Goal: Use online tool/utility: Utilize a website feature to perform a specific function

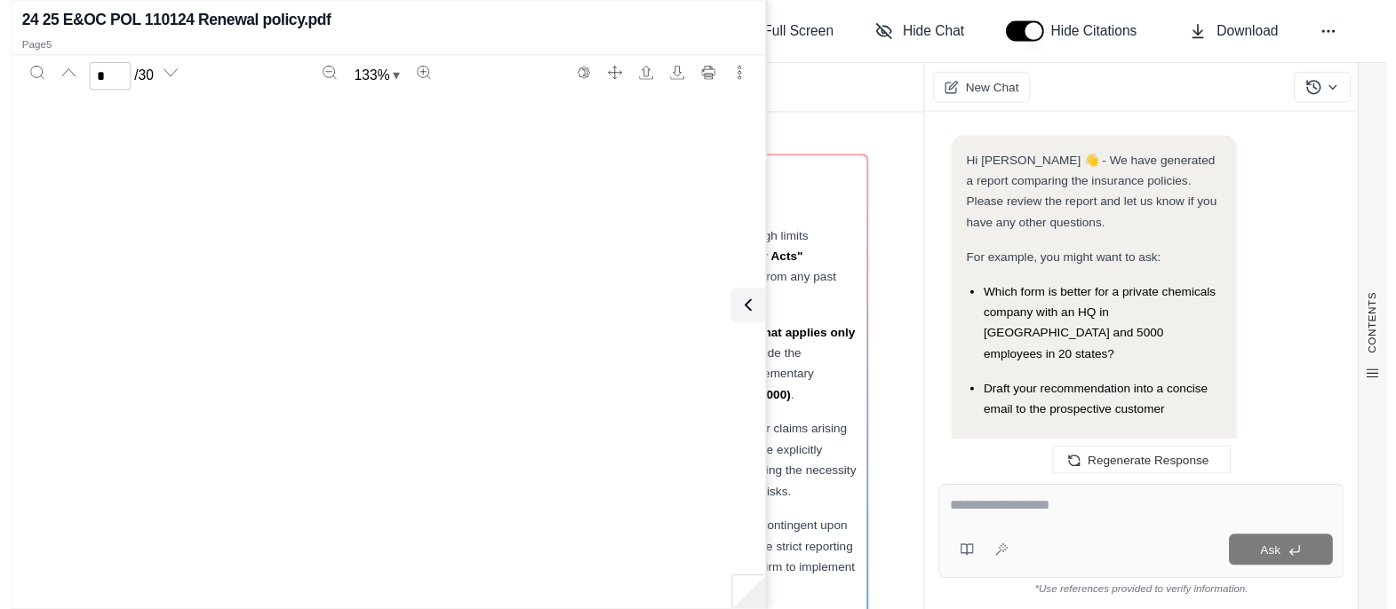
scroll to position [3734, 0]
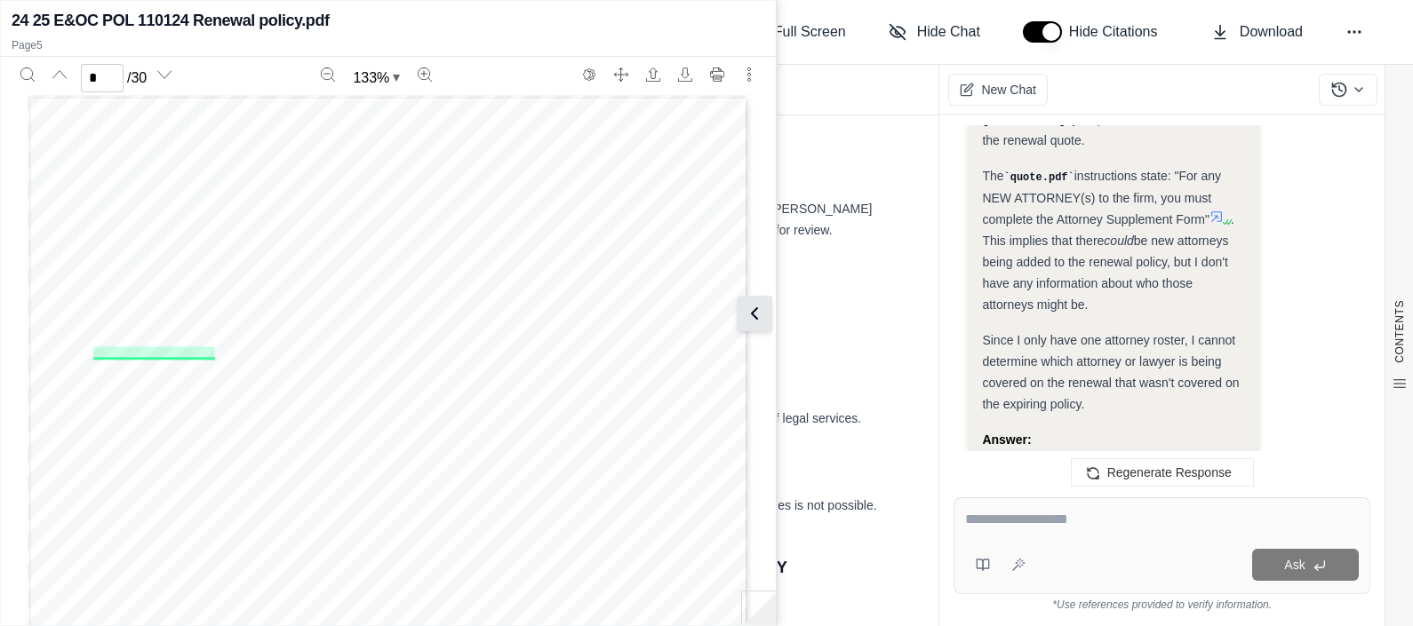
click at [755, 311] on icon at bounding box center [754, 313] width 21 height 21
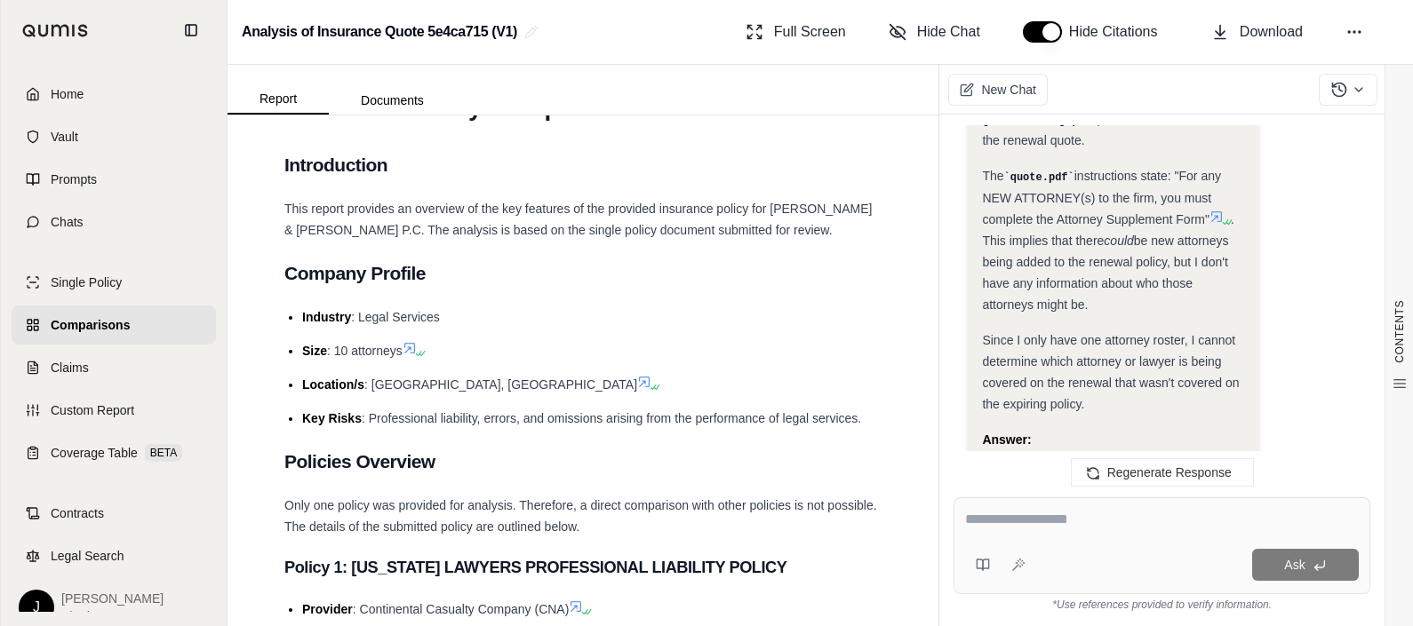
click at [68, 101] on span "Home" at bounding box center [67, 94] width 33 height 18
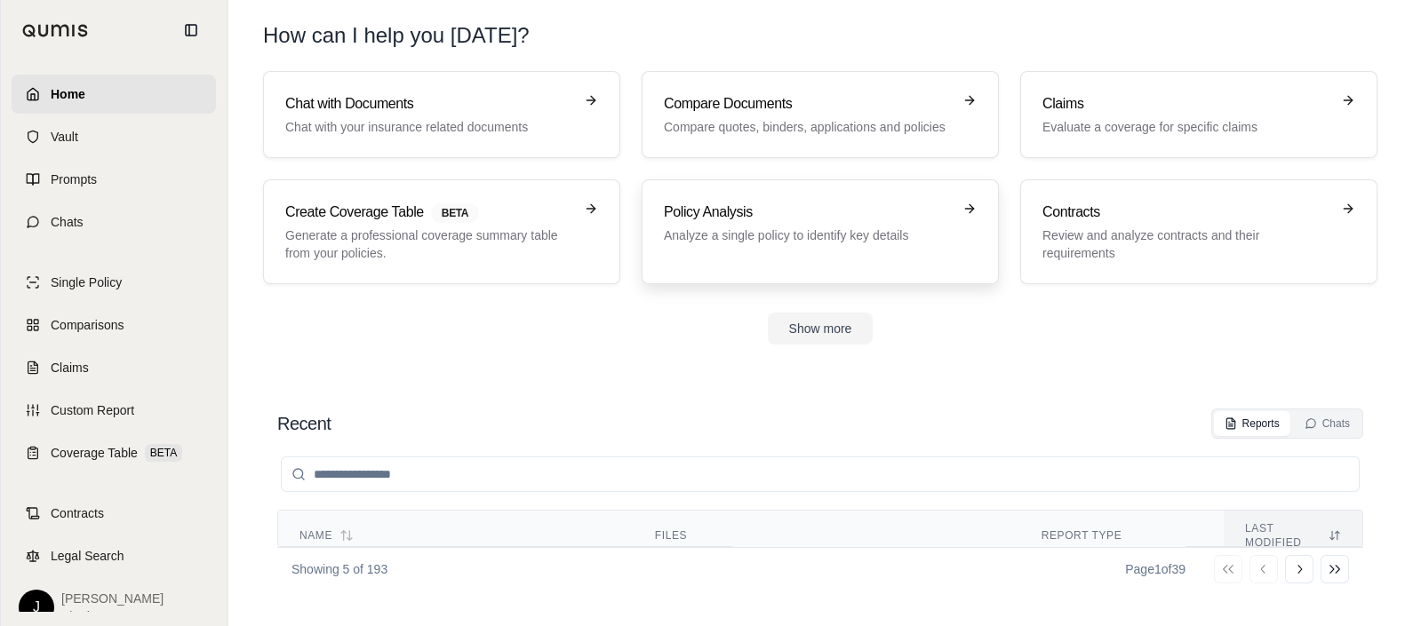
click at [718, 229] on p "Analyze a single policy to identify key details" at bounding box center [808, 236] width 288 height 18
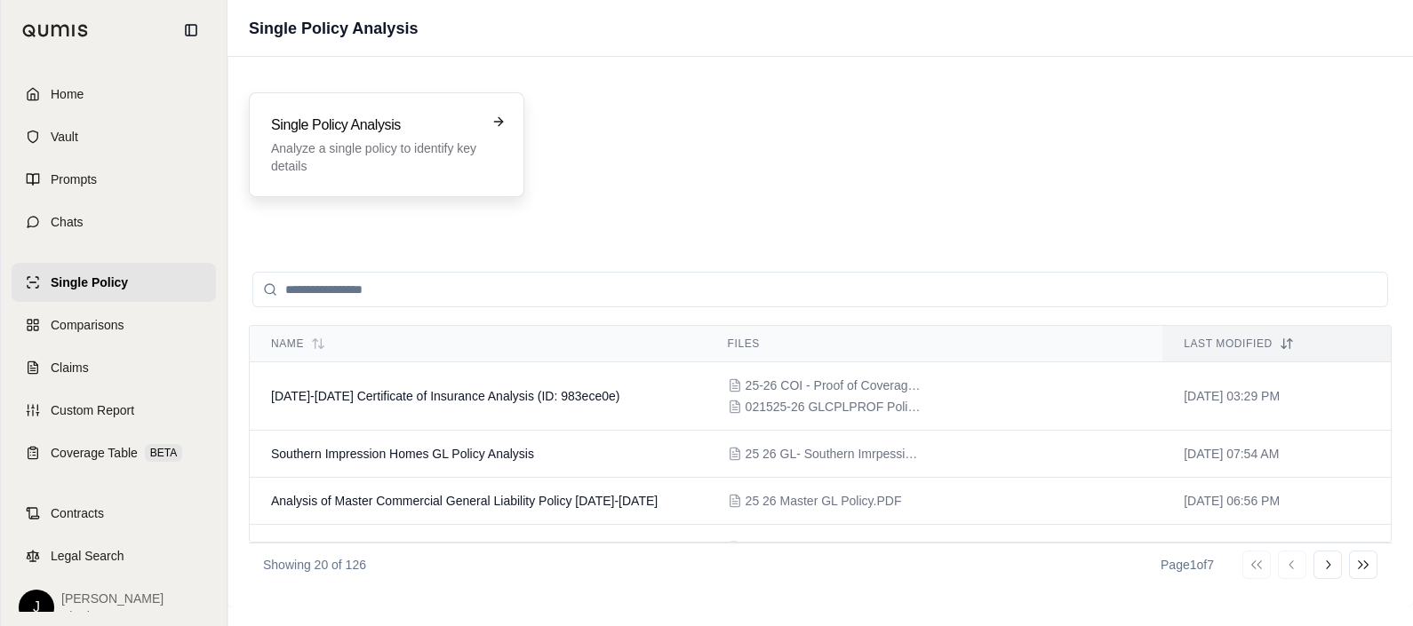
click at [339, 170] on p "Analyze a single policy to identify key details" at bounding box center [374, 157] width 206 height 36
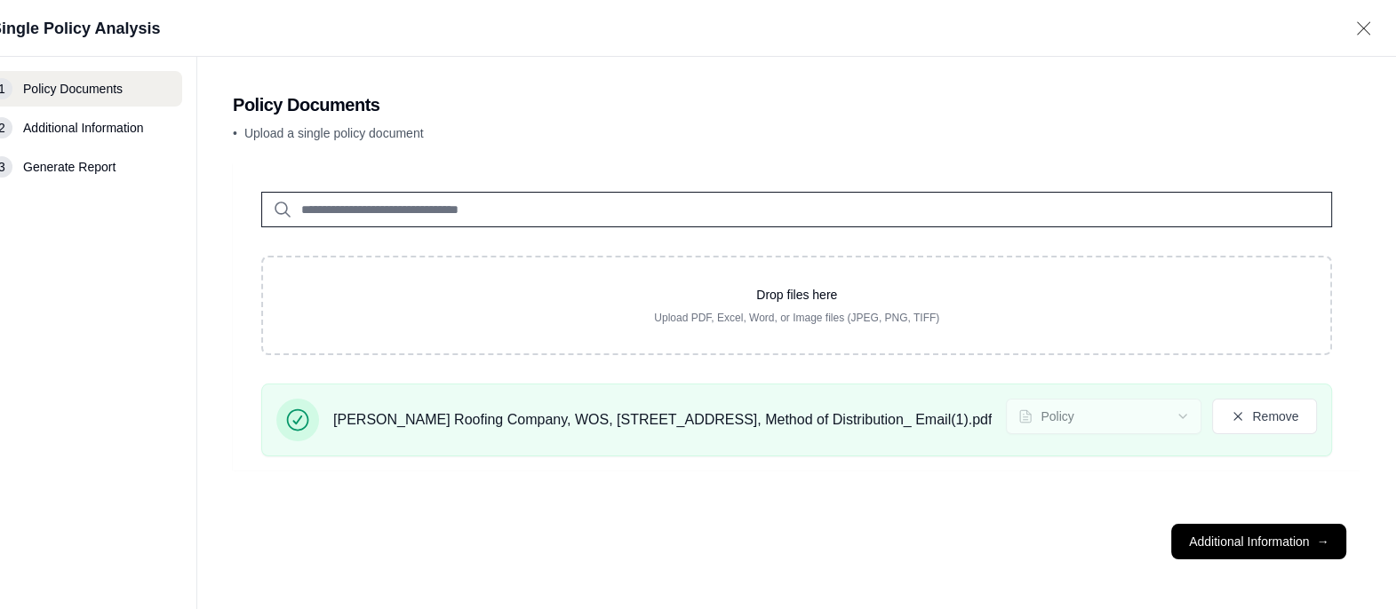
scroll to position [0, 297]
click at [1219, 560] on button "Additional Information →" at bounding box center [1258, 542] width 175 height 36
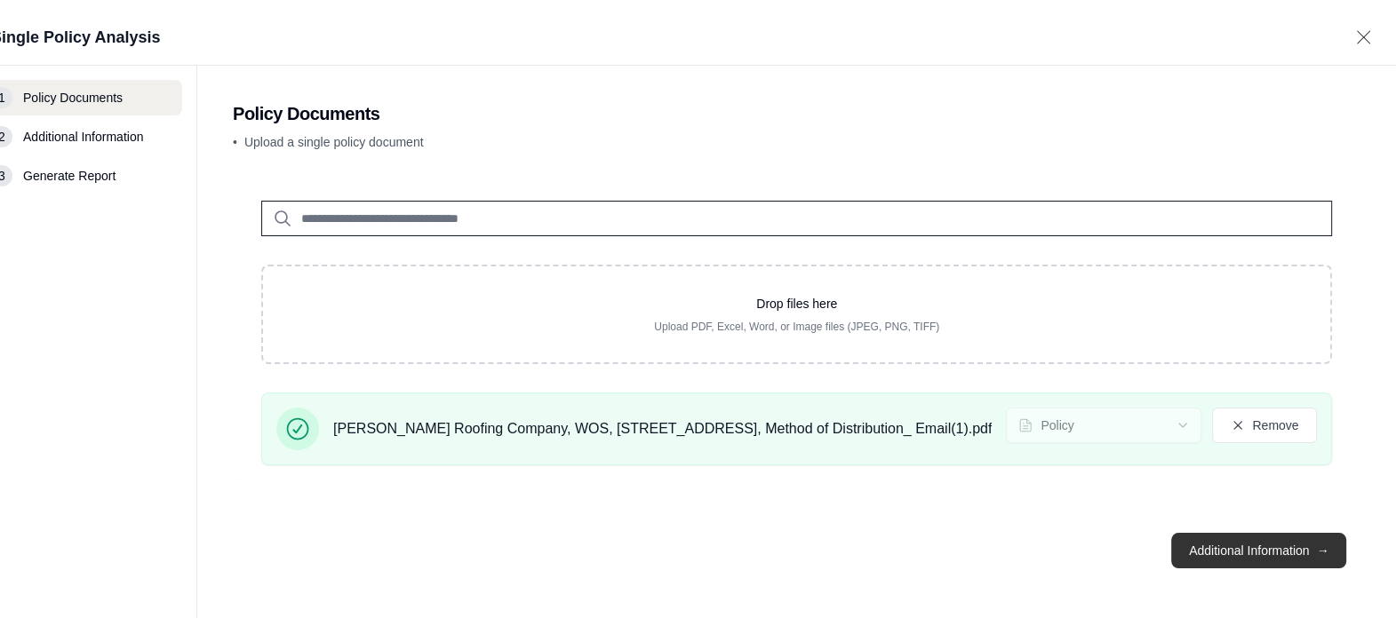
scroll to position [0, 0]
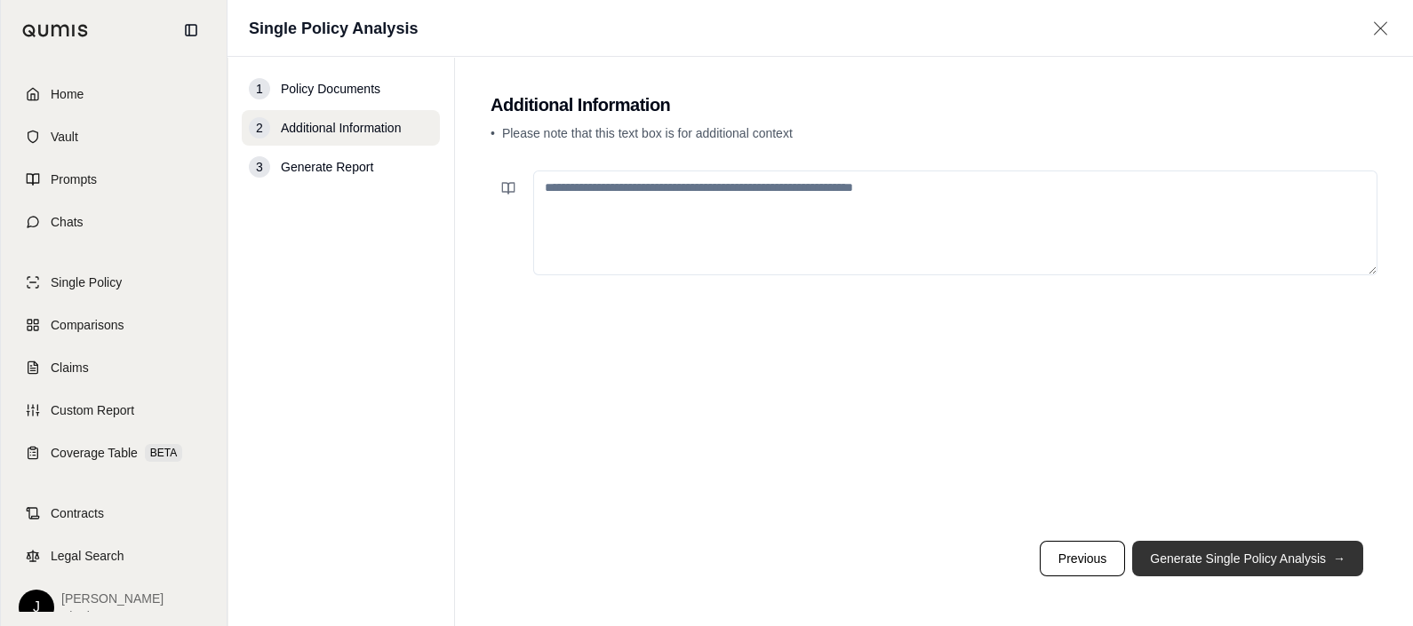
click at [1194, 554] on button "Generate Single Policy Analysis →" at bounding box center [1247, 559] width 231 height 36
